Goal: Information Seeking & Learning: Compare options

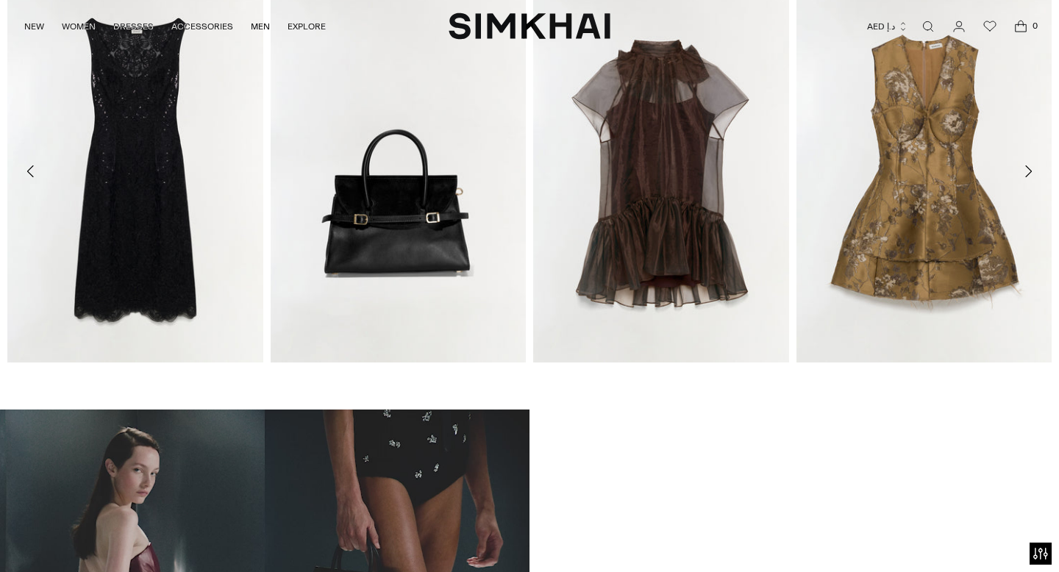
scroll to position [665, 0]
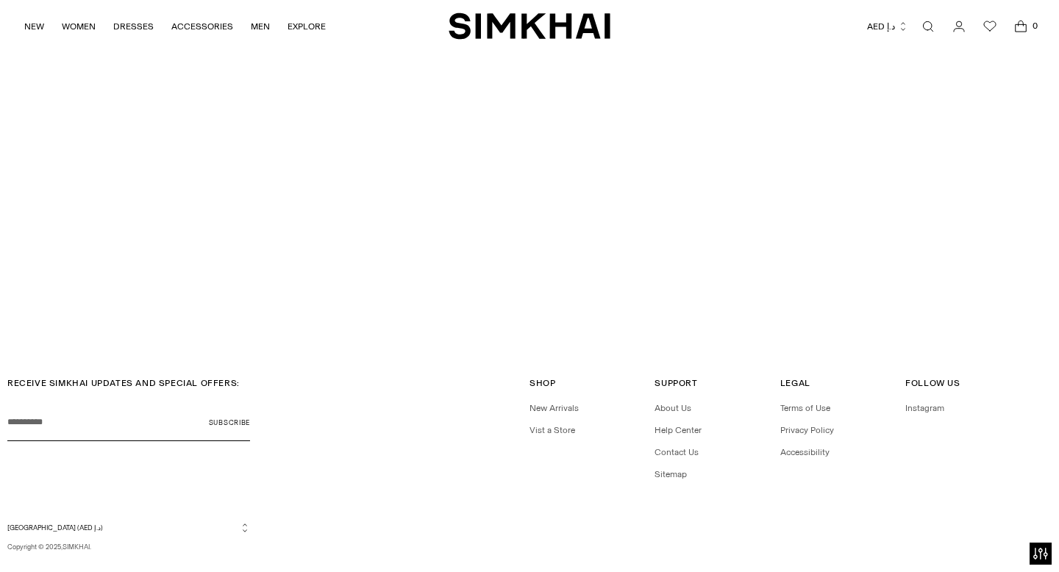
scroll to position [3858, 0]
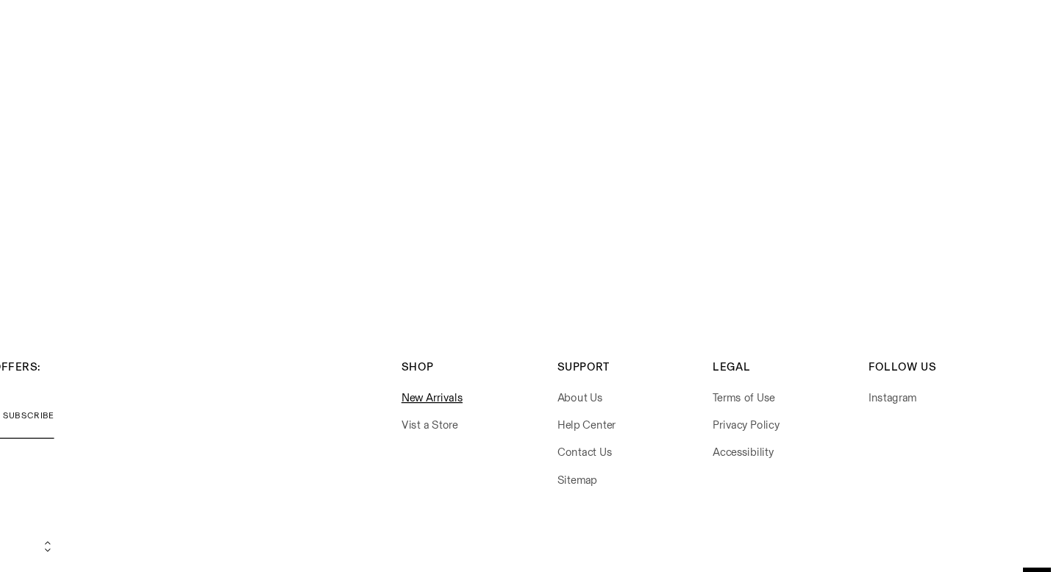
click at [540, 401] on link "New Arrivals" at bounding box center [554, 406] width 49 height 10
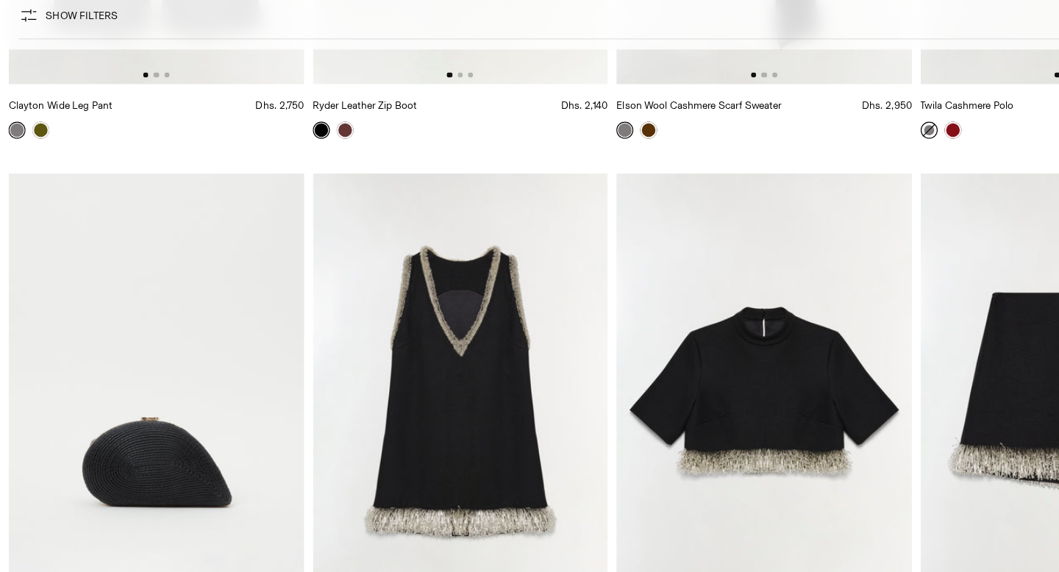
scroll to position [7820, 0]
click at [361, 441] on img at bounding box center [399, 409] width 256 height 383
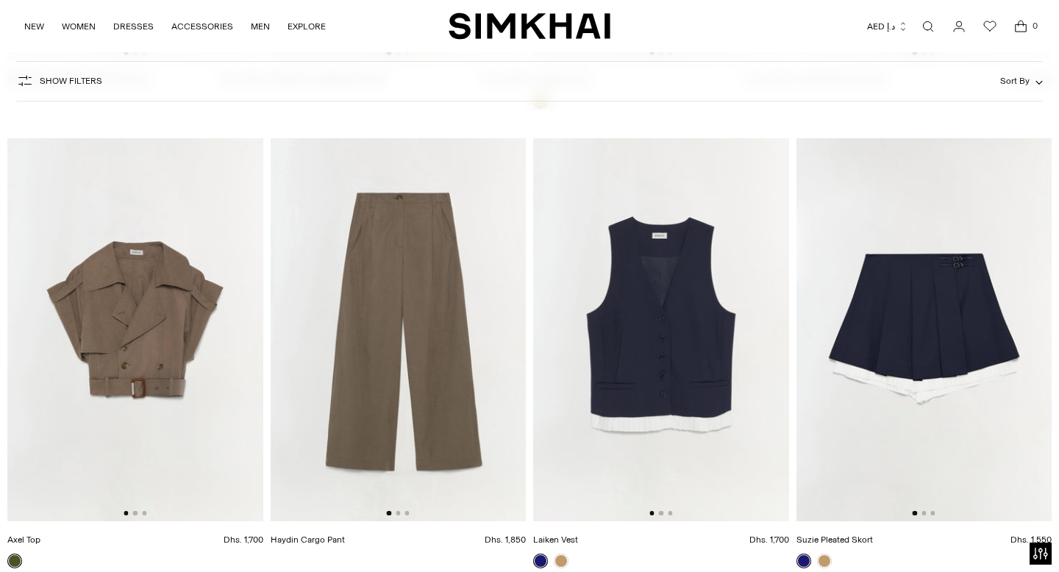
scroll to position [22171, 0]
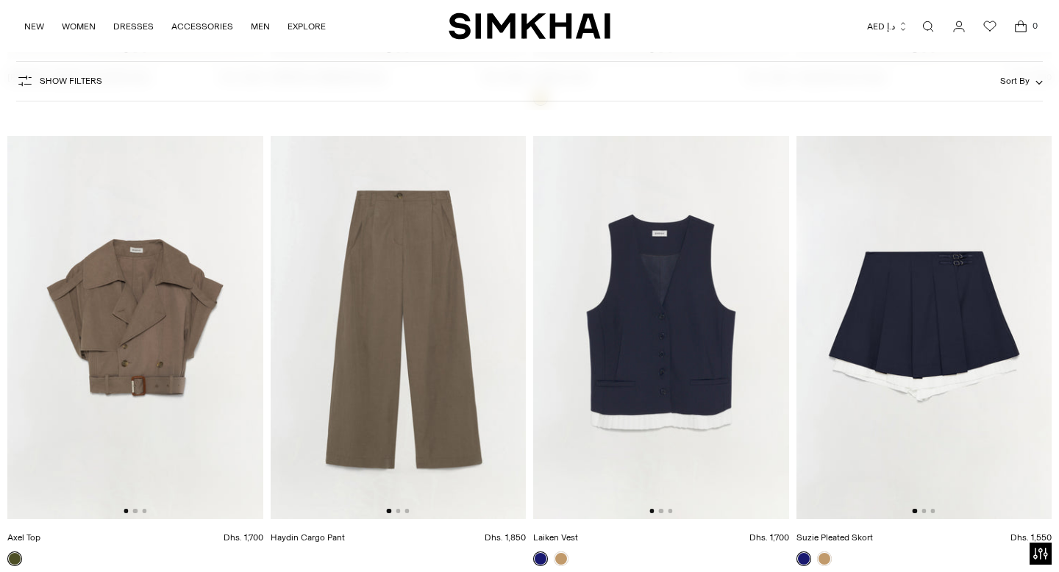
click at [731, 414] on img at bounding box center [661, 327] width 256 height 383
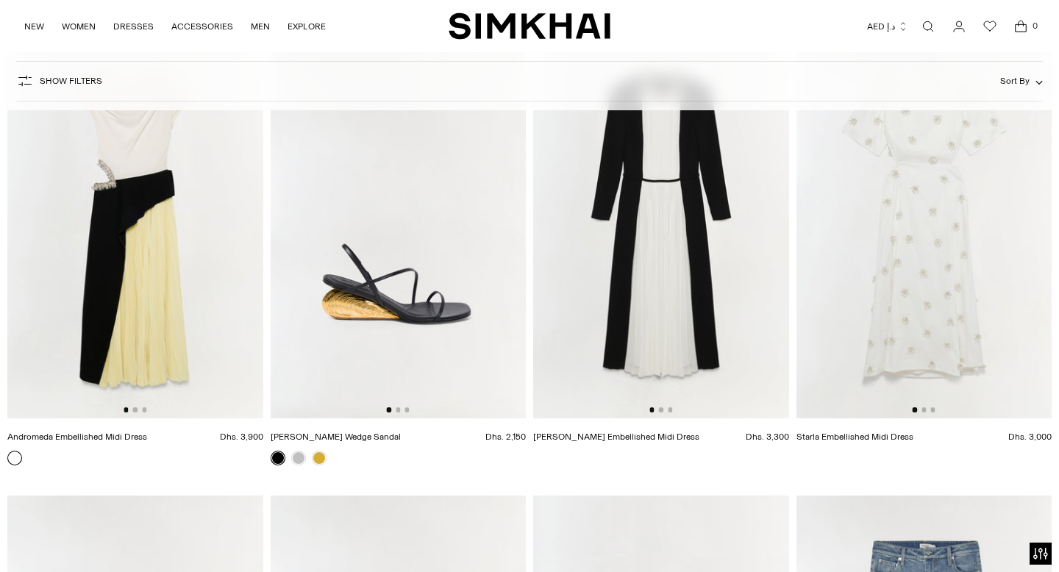
scroll to position [29186, 0]
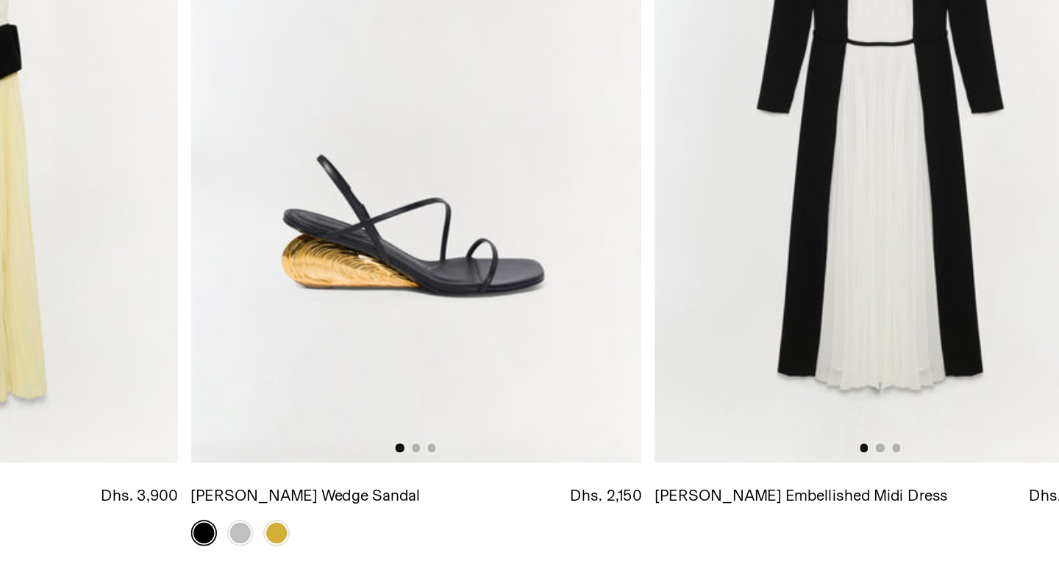
click at [377, 348] on img at bounding box center [399, 223] width 256 height 383
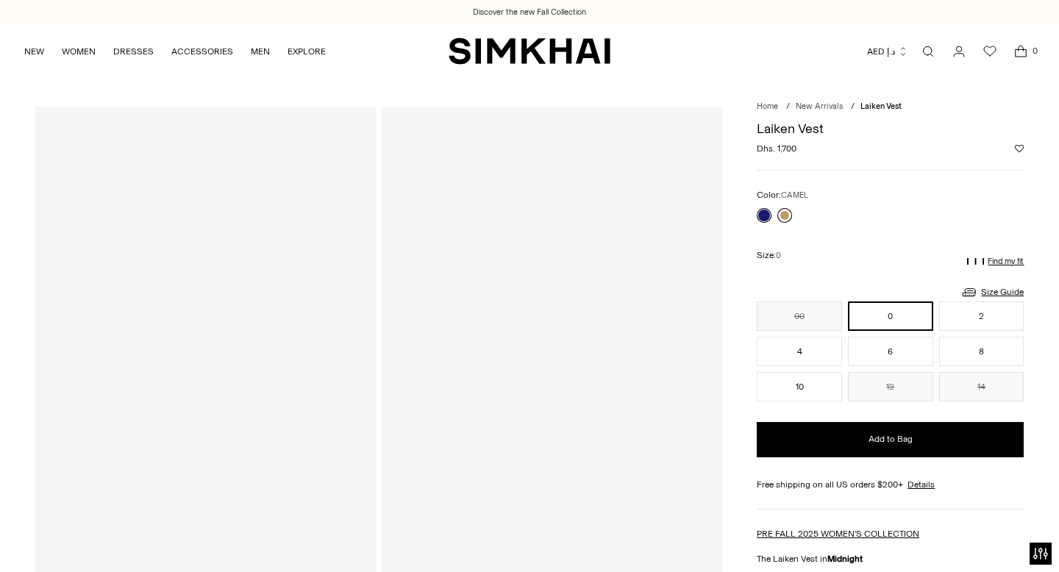
click at [788, 211] on link at bounding box center [785, 215] width 15 height 15
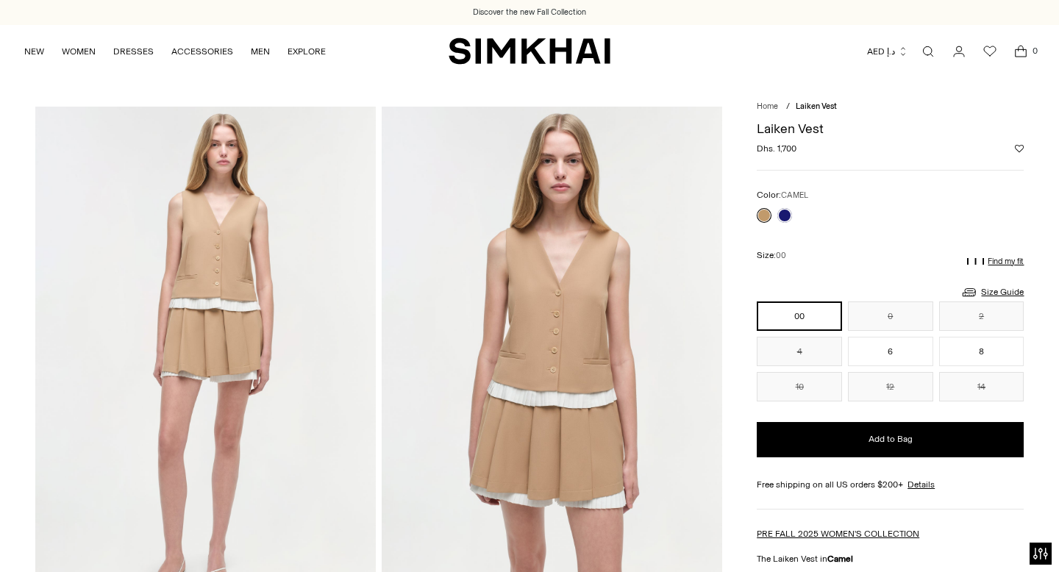
click at [759, 211] on link at bounding box center [764, 215] width 15 height 15
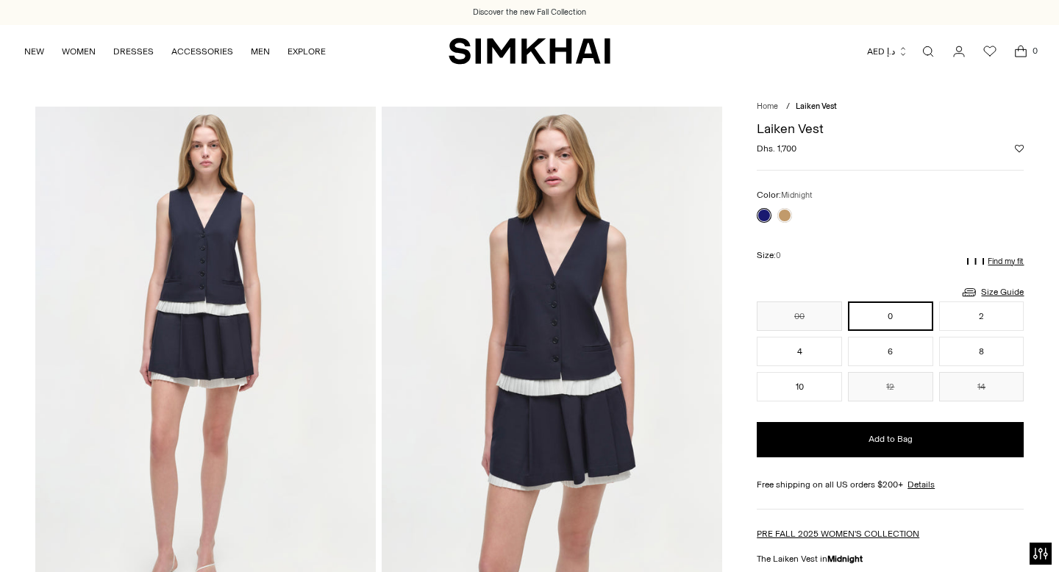
click at [563, 408] on img at bounding box center [552, 362] width 341 height 511
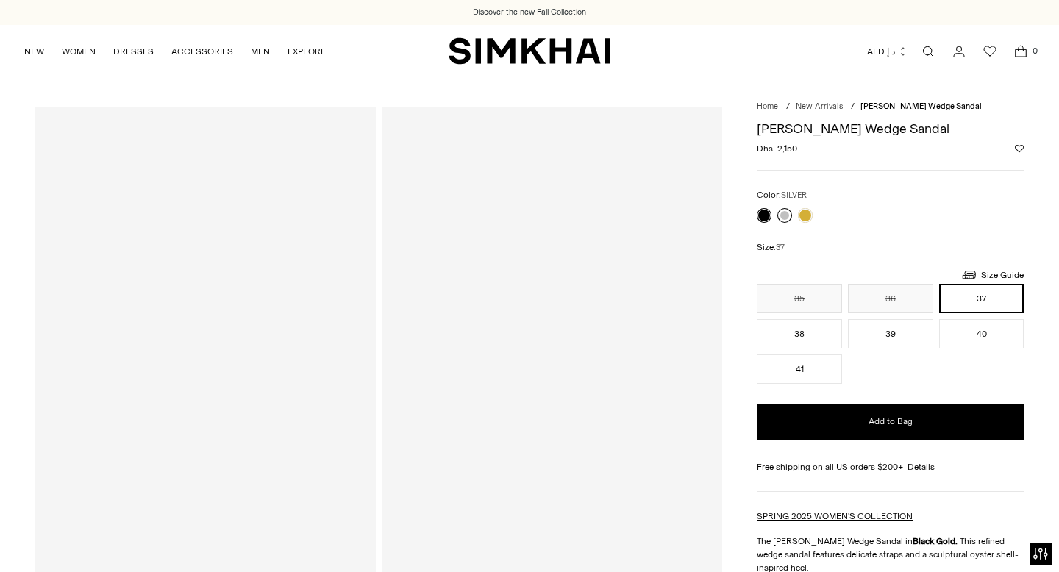
click at [785, 212] on link at bounding box center [785, 215] width 15 height 15
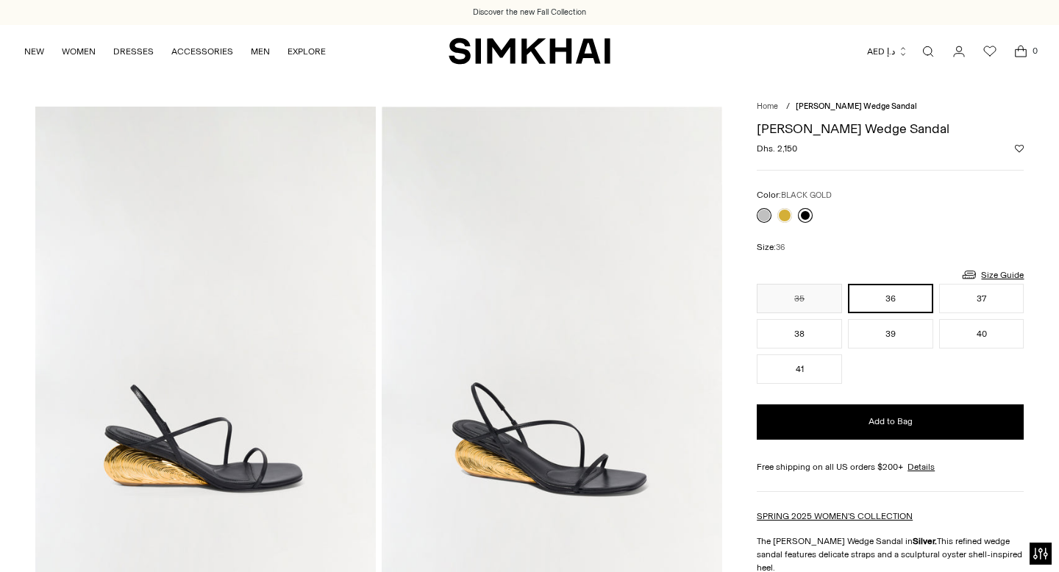
click at [804, 213] on link at bounding box center [805, 215] width 15 height 15
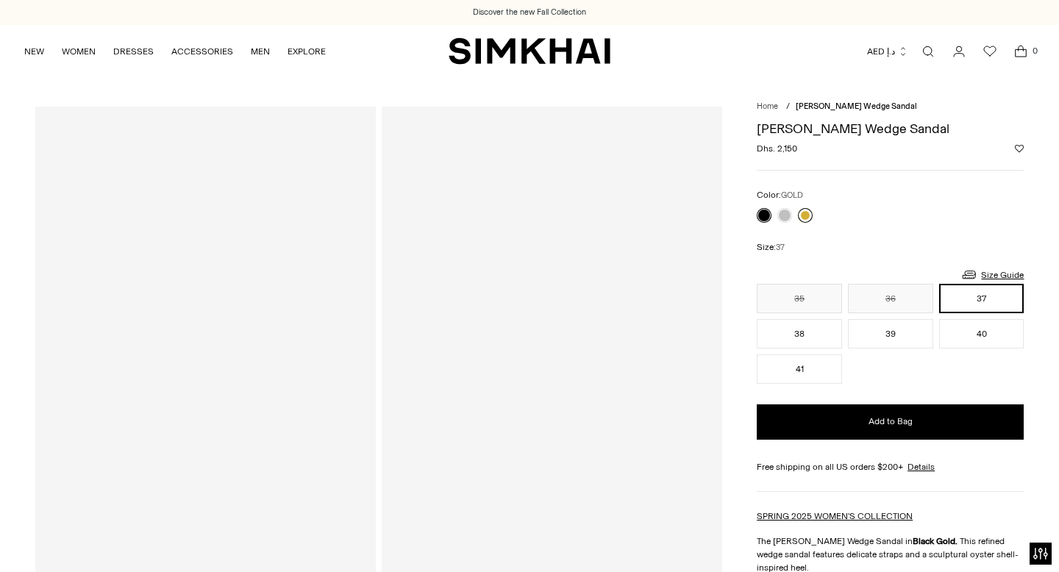
click at [805, 217] on link at bounding box center [805, 215] width 15 height 15
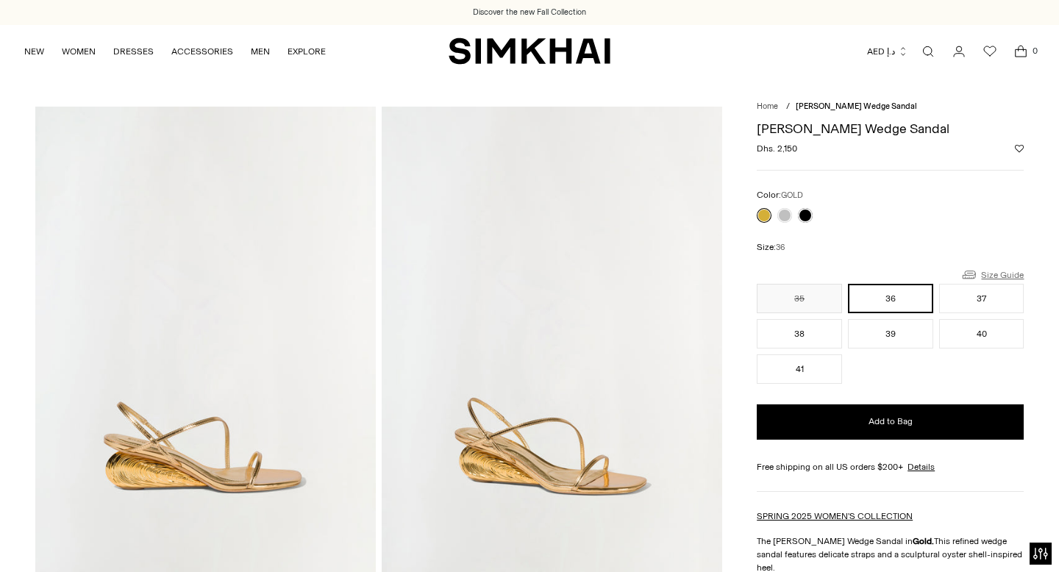
click at [1009, 271] on link "Size Guide" at bounding box center [992, 275] width 63 height 18
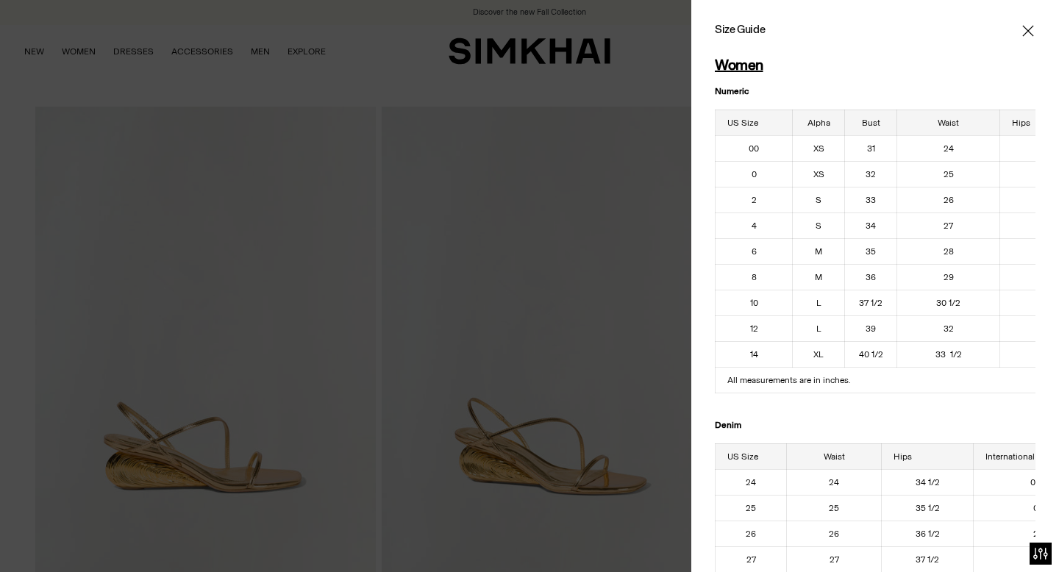
click at [1026, 29] on icon "Close" at bounding box center [1028, 30] width 11 height 11
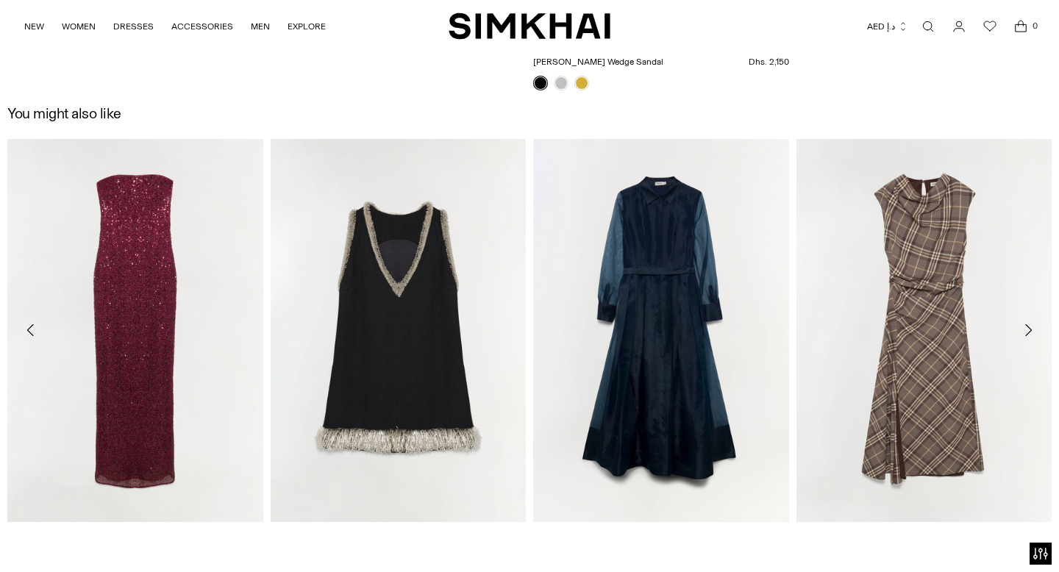
scroll to position [1558, 0]
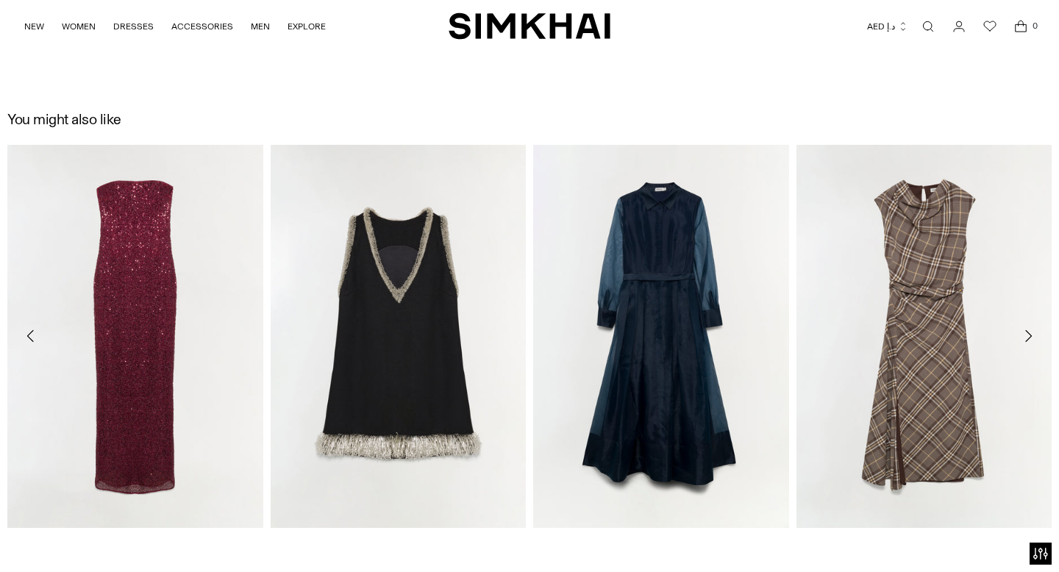
click at [931, 24] on link "Open search modal" at bounding box center [928, 26] width 29 height 29
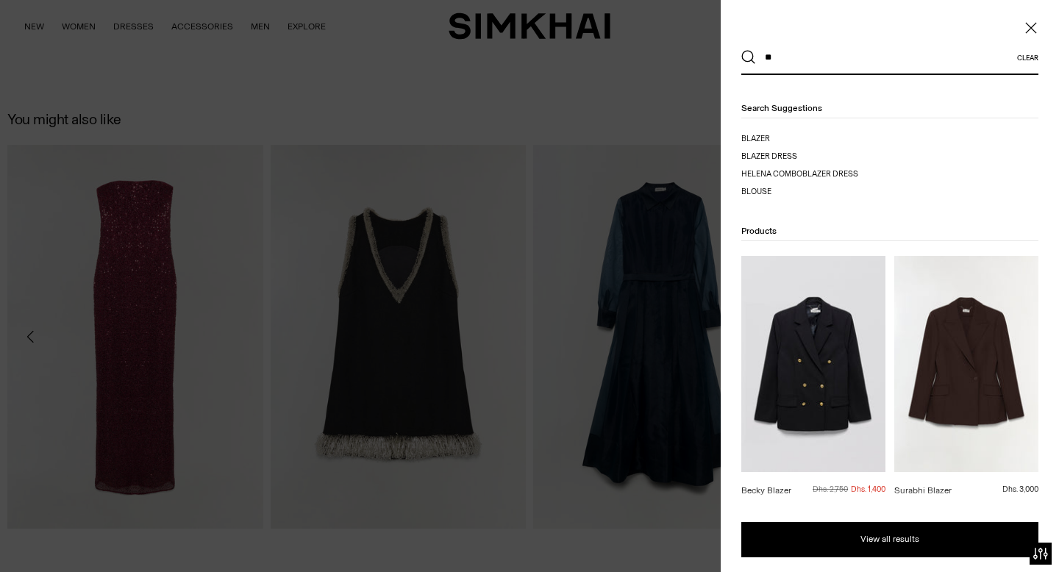
type input "*"
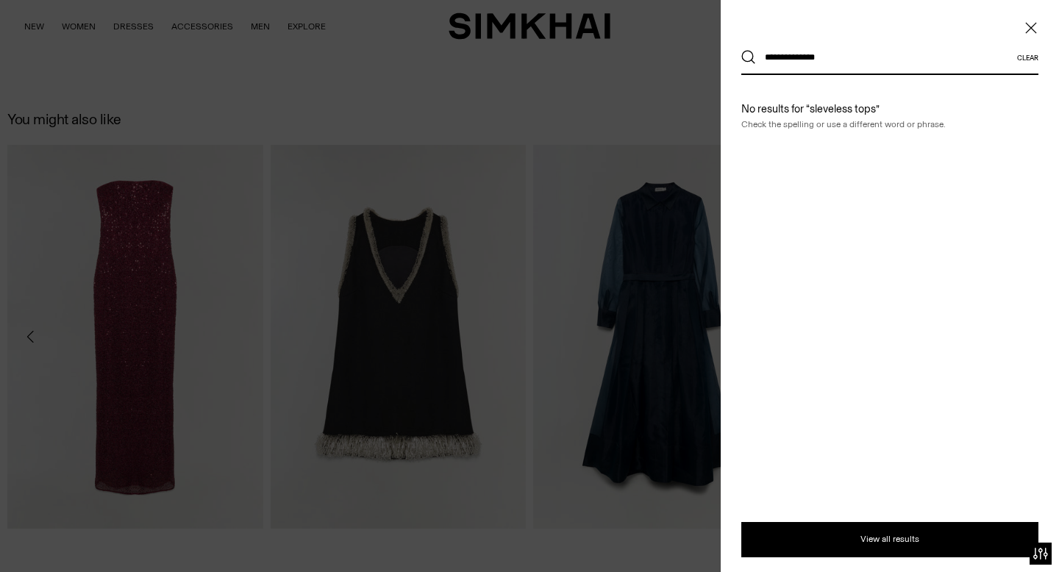
type input "**********"
click at [742, 50] on button "Search" at bounding box center [749, 57] width 15 height 15
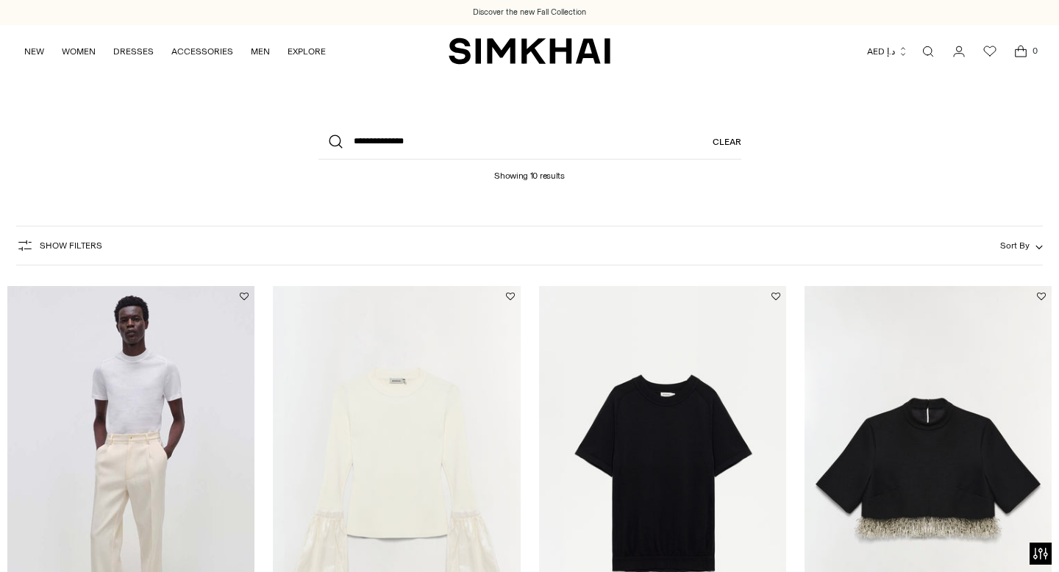
click at [929, 46] on link "Open search modal" at bounding box center [928, 51] width 29 height 29
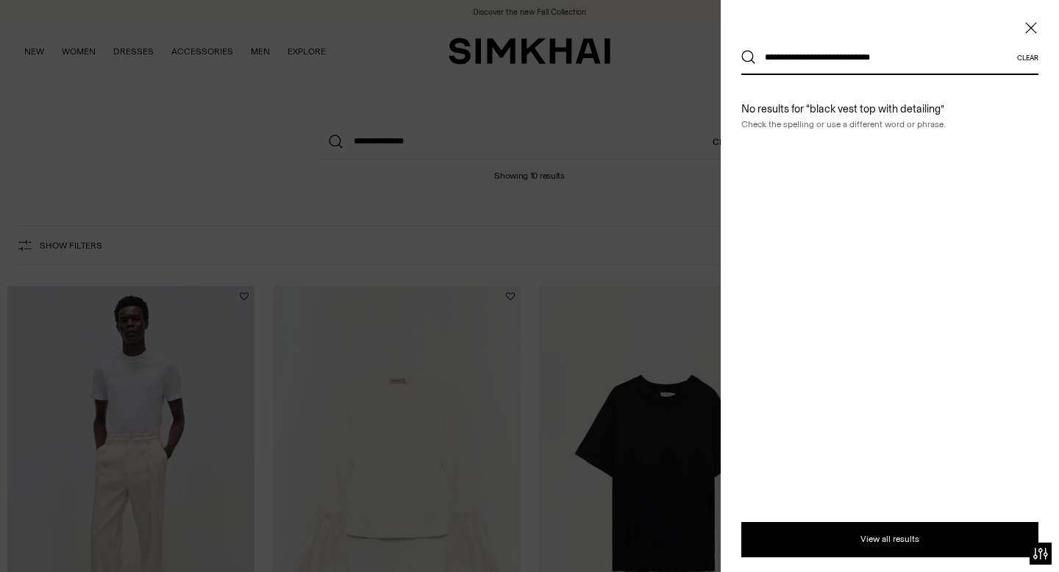
type input "**********"
click at [742, 50] on button "Search" at bounding box center [749, 57] width 15 height 15
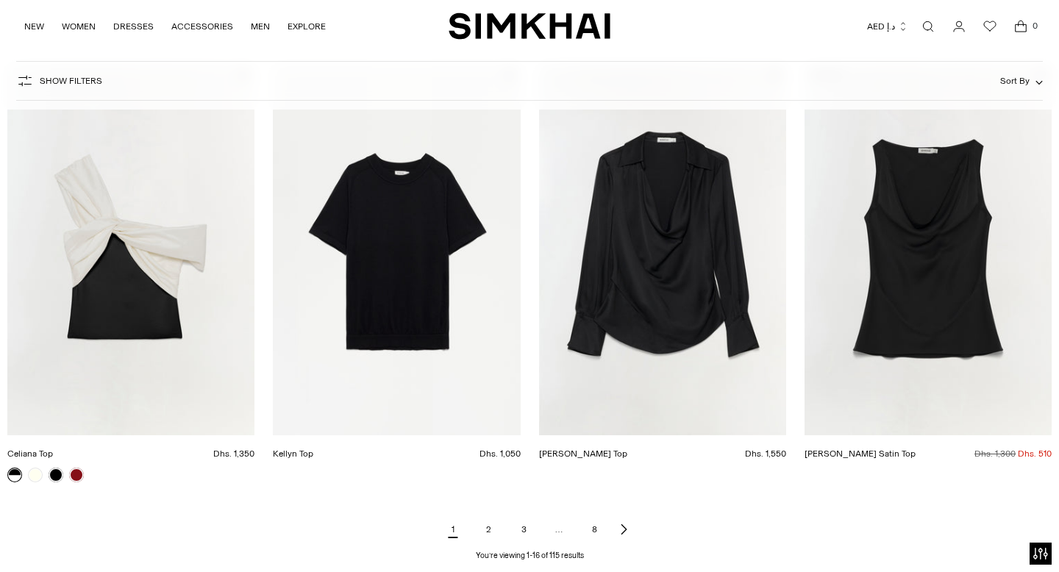
scroll to position [1608, 0]
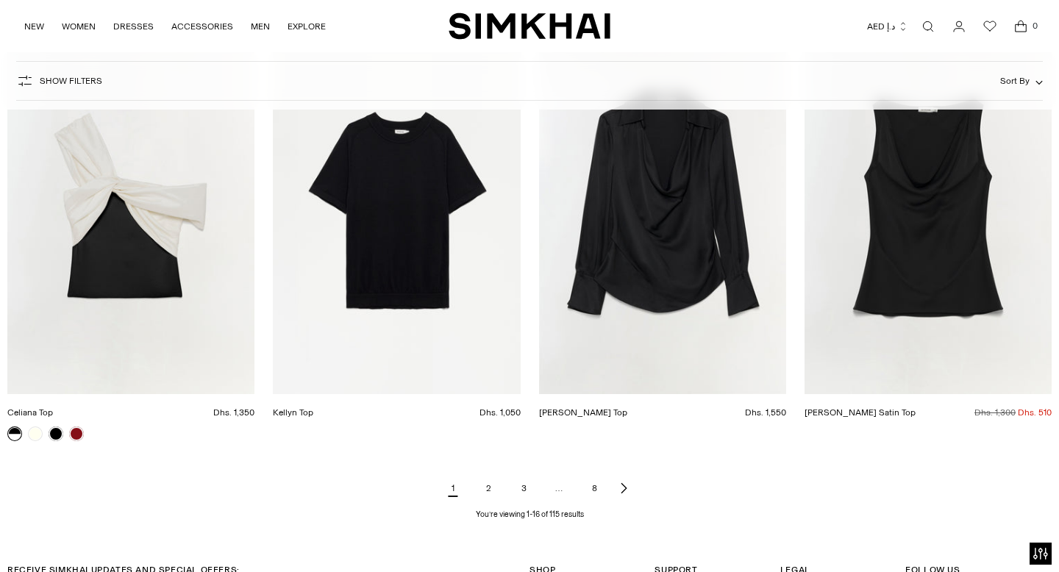
click at [487, 488] on link "2" at bounding box center [488, 488] width 29 height 29
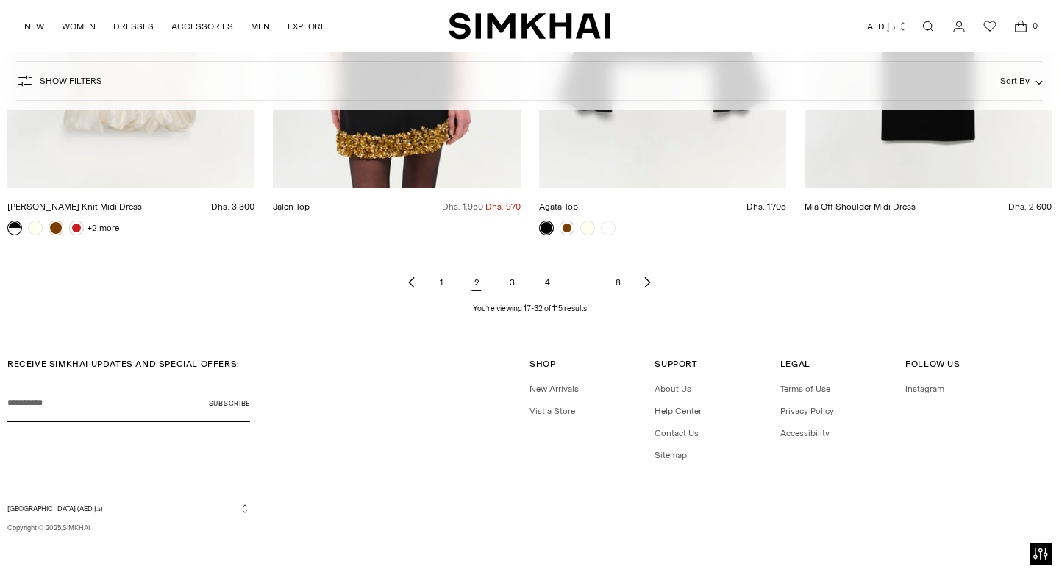
scroll to position [1823, 0]
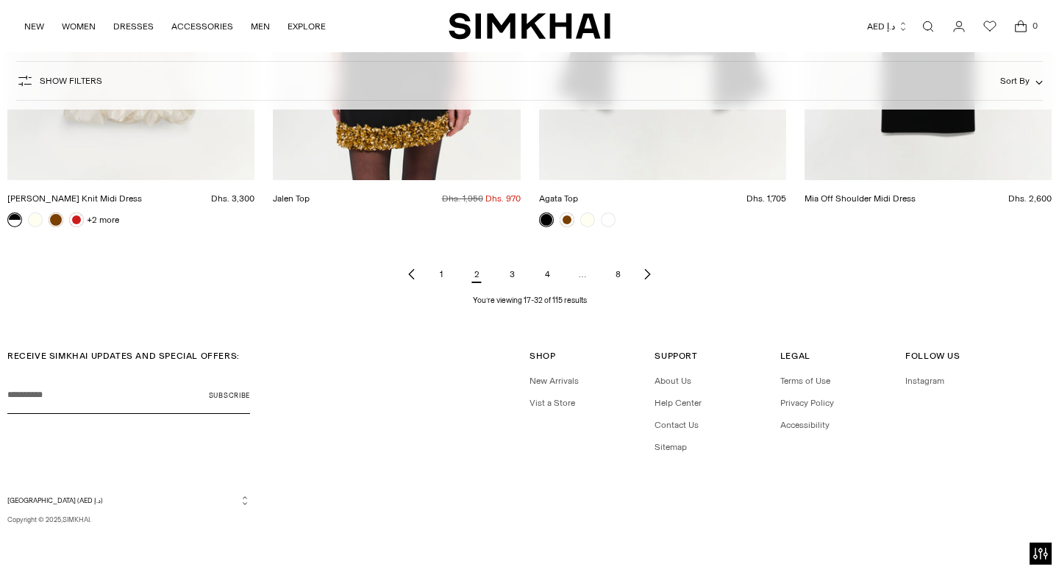
click at [516, 278] on link "3" at bounding box center [511, 274] width 29 height 29
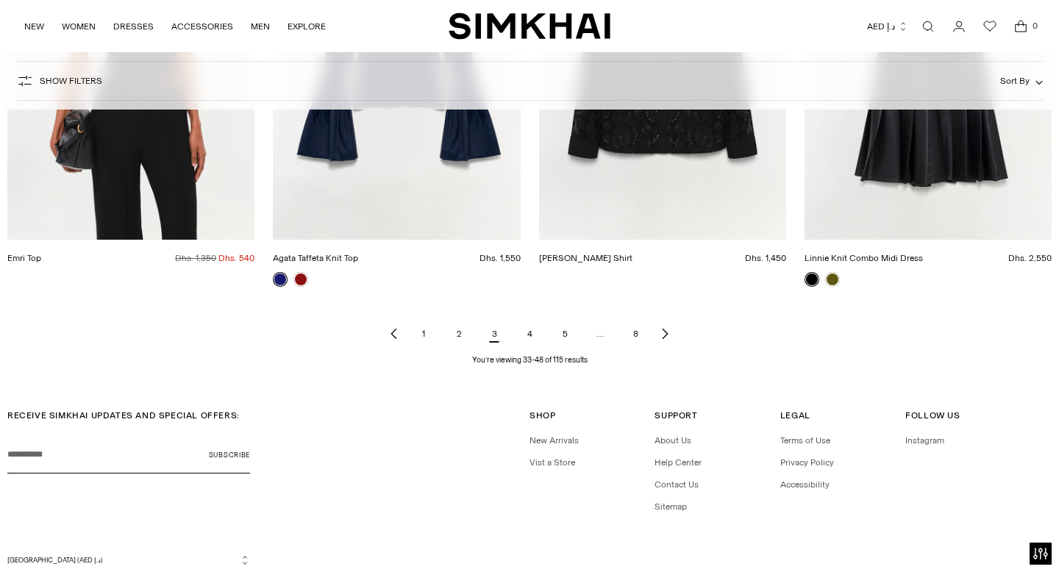
scroll to position [1758, 0]
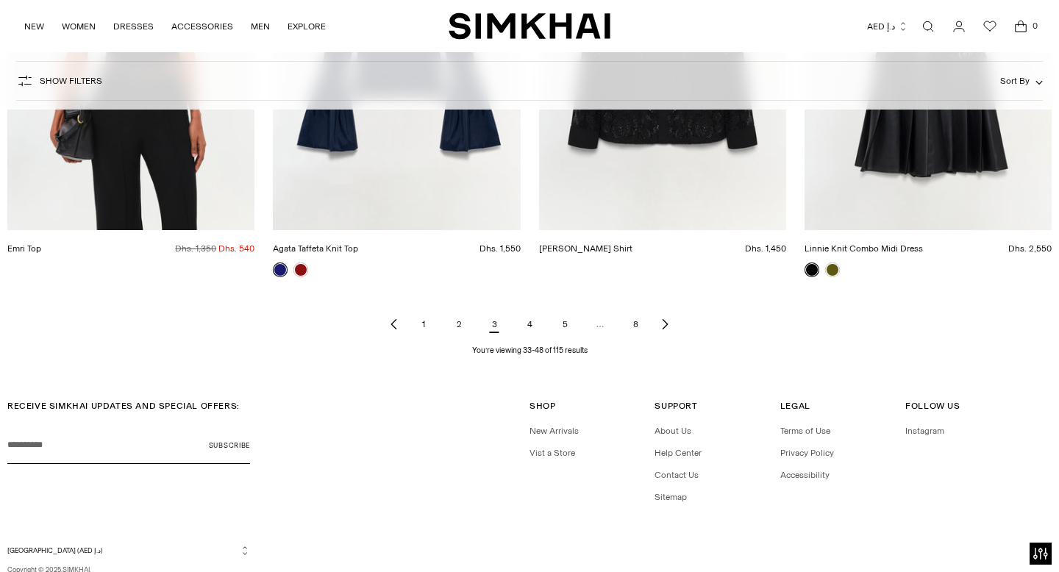
click at [531, 323] on link "4" at bounding box center [529, 324] width 29 height 29
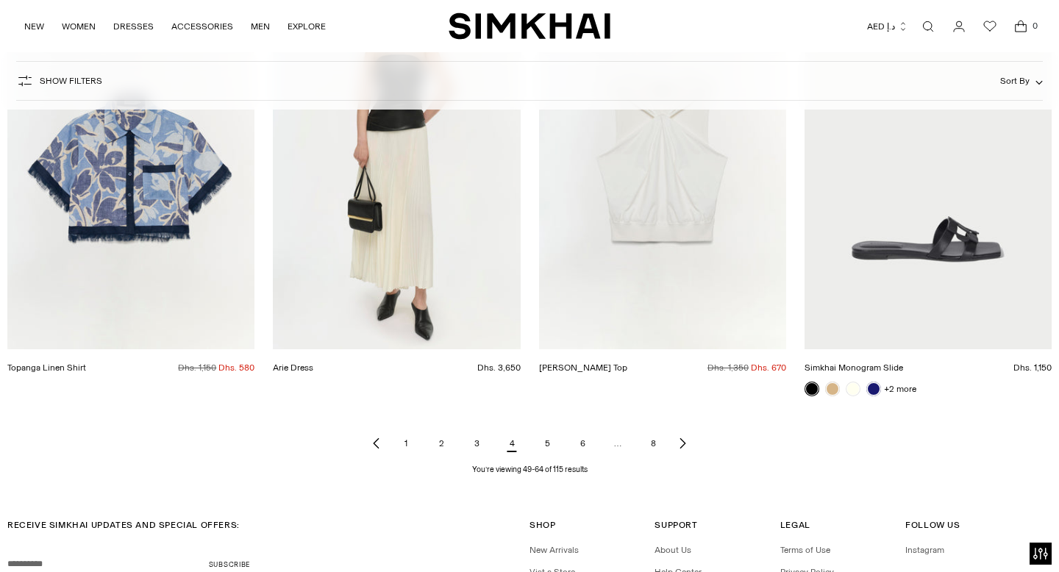
scroll to position [1654, 0]
click at [545, 437] on link "5" at bounding box center [547, 442] width 29 height 29
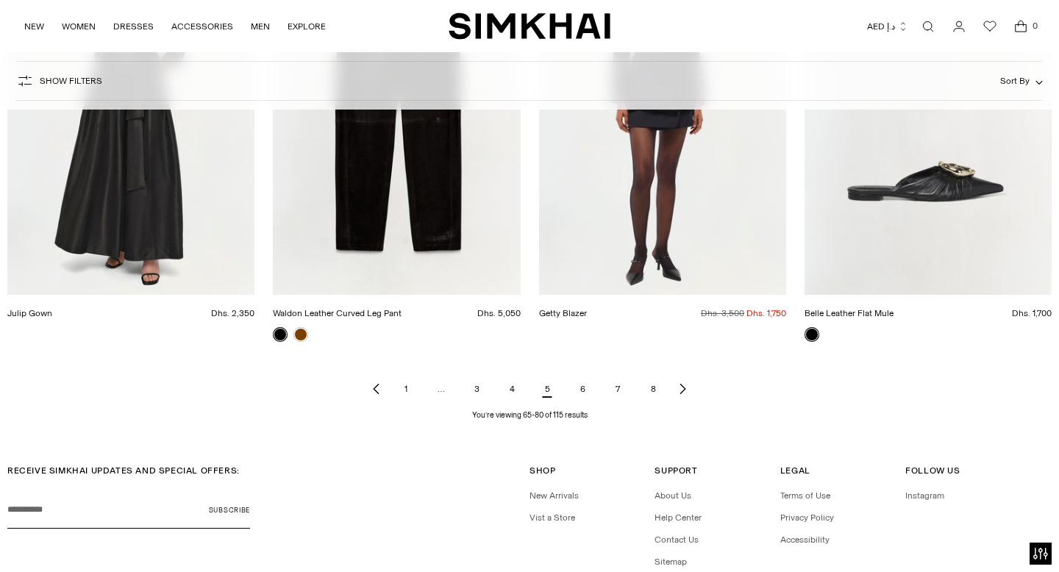
scroll to position [1711, 0]
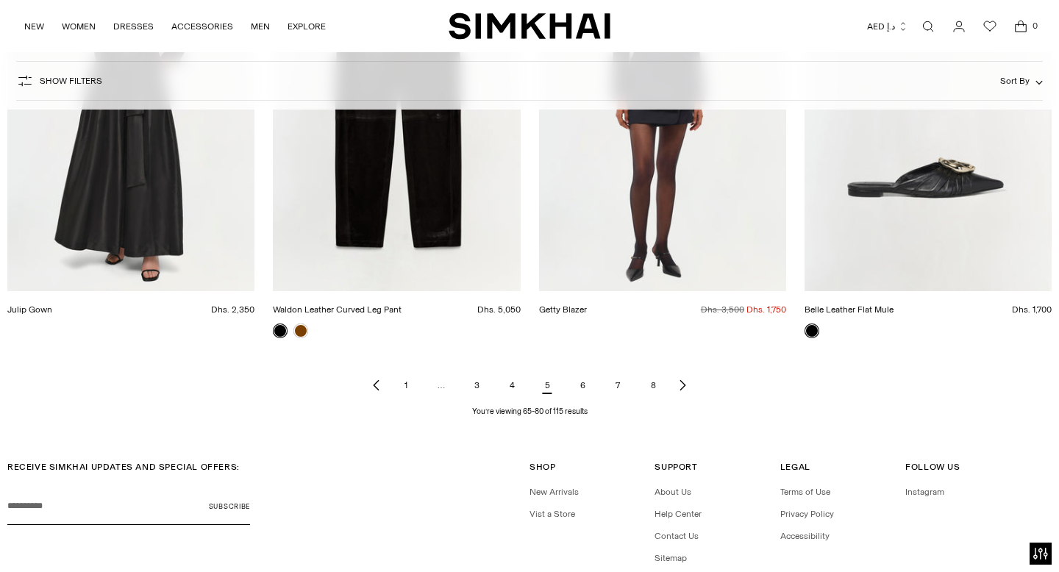
click at [582, 386] on link "6" at bounding box center [582, 385] width 29 height 29
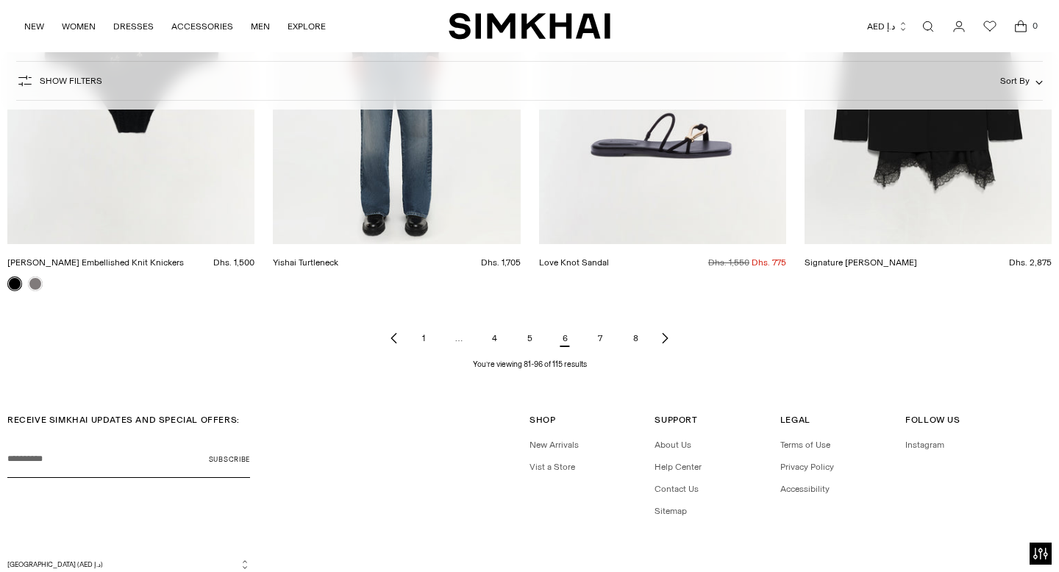
scroll to position [1808, 0]
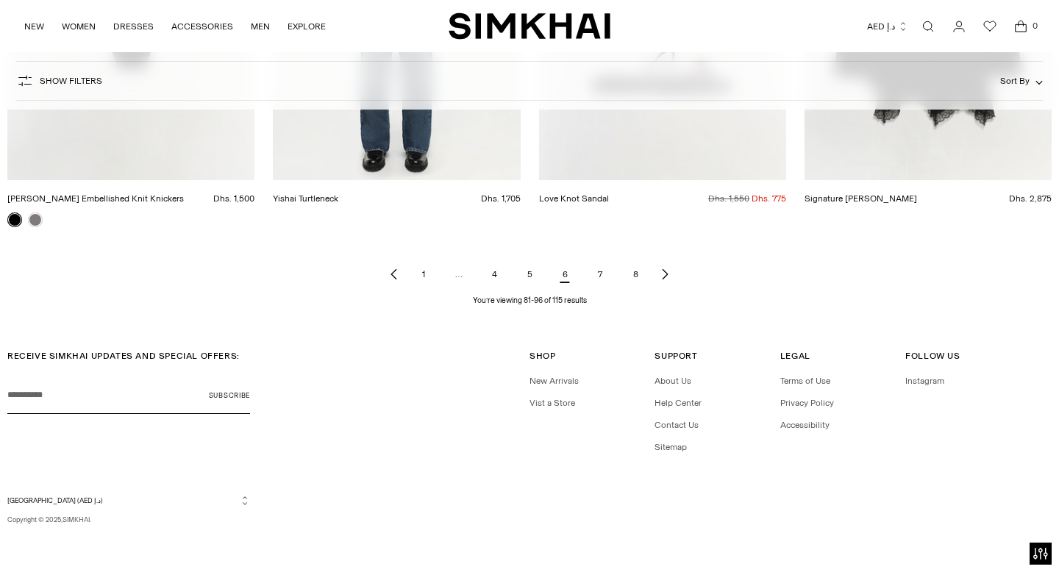
click at [600, 271] on link "7" at bounding box center [600, 274] width 29 height 29
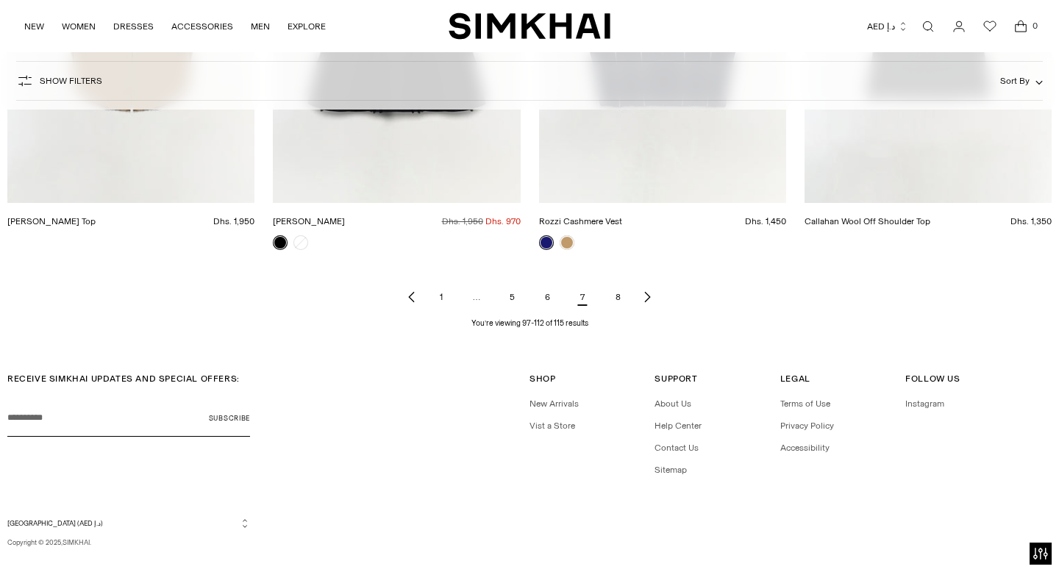
scroll to position [1823, 0]
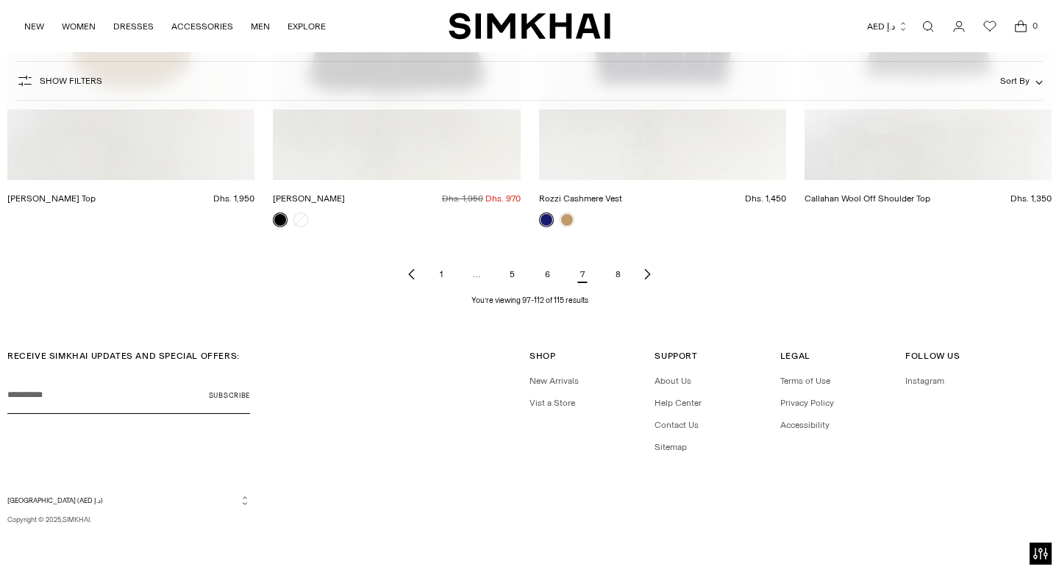
click at [618, 277] on link "8" at bounding box center [617, 274] width 29 height 29
